Goal: Transaction & Acquisition: Purchase product/service

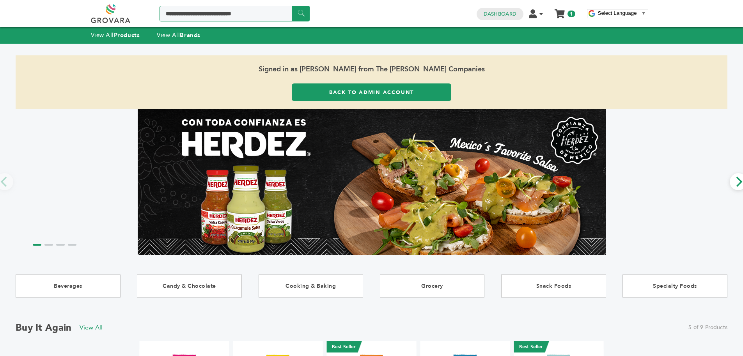
click at [256, 15] on input "Search a product or brand..." at bounding box center [234, 14] width 150 height 16
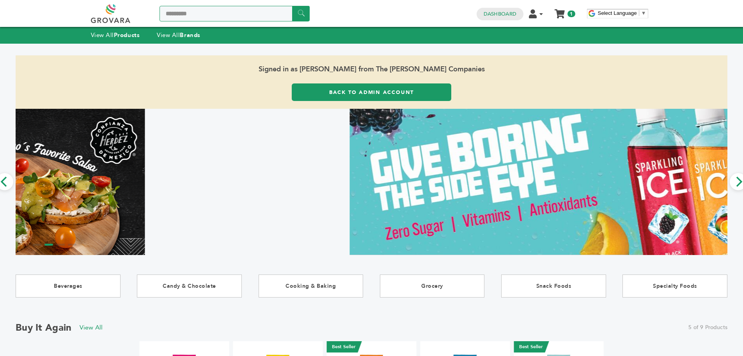
type input "*********"
click at [292, 6] on input "******" at bounding box center [301, 13] width 18 height 15
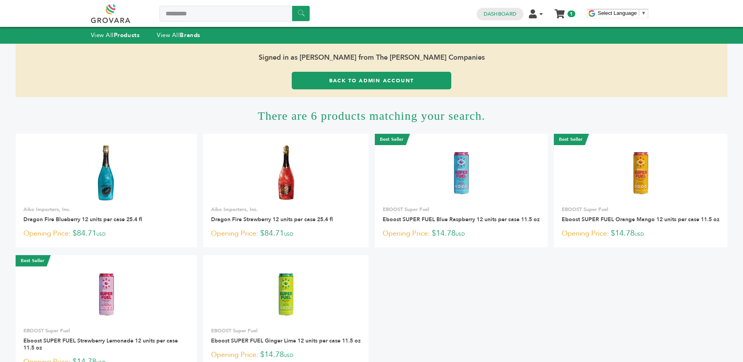
click at [367, 84] on link "Back to Admin Account" at bounding box center [371, 81] width 159 height 18
